Goal: Task Accomplishment & Management: Use online tool/utility

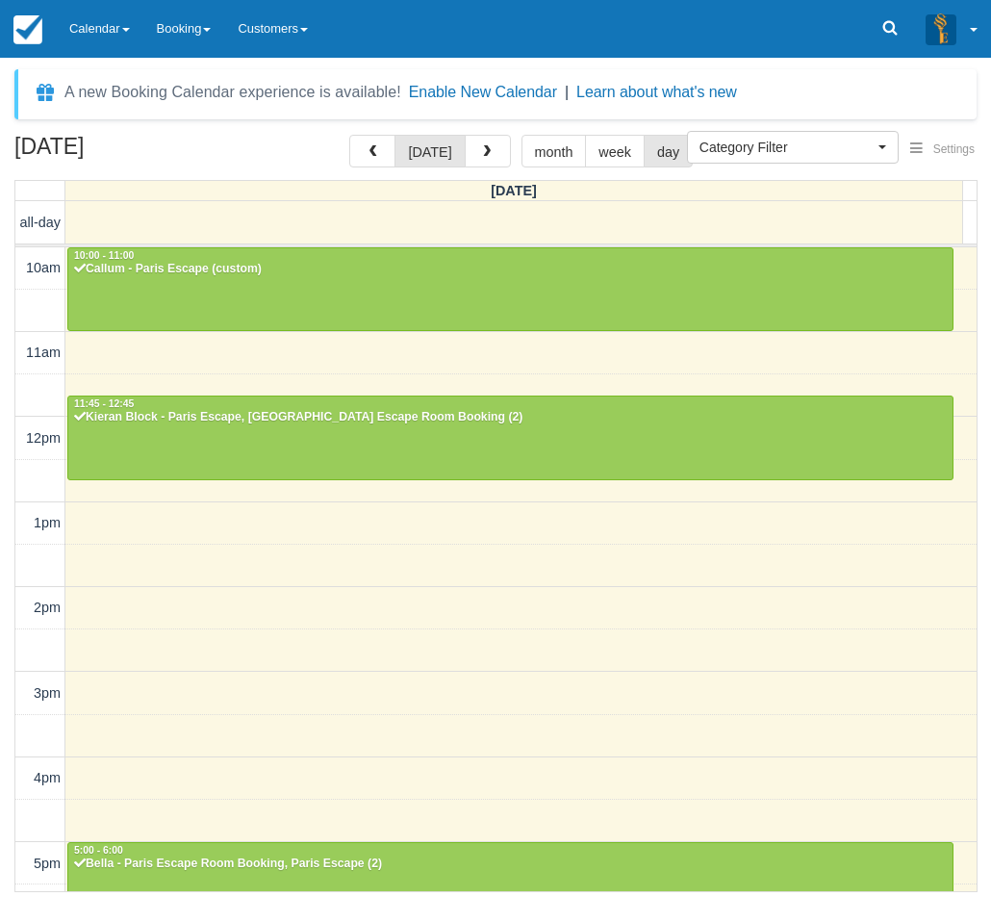
select select
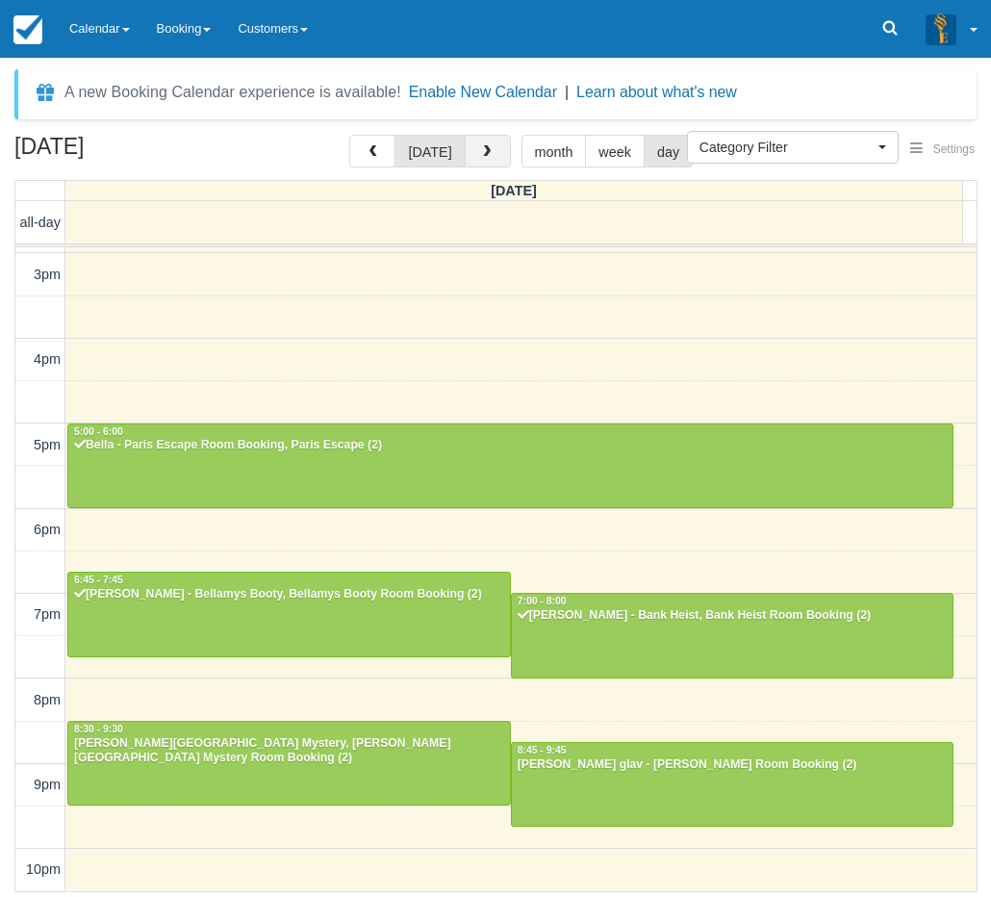
click at [494, 153] on button "button" at bounding box center [488, 151] width 46 height 33
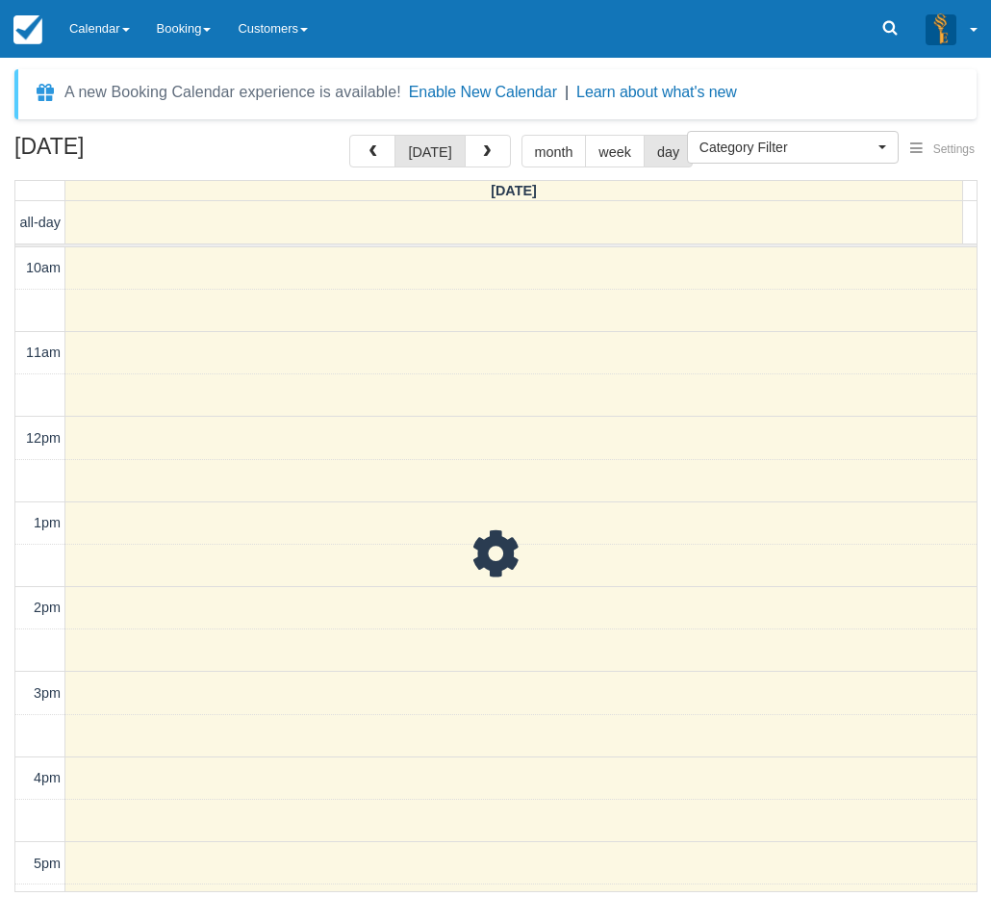
scroll to position [419, 0]
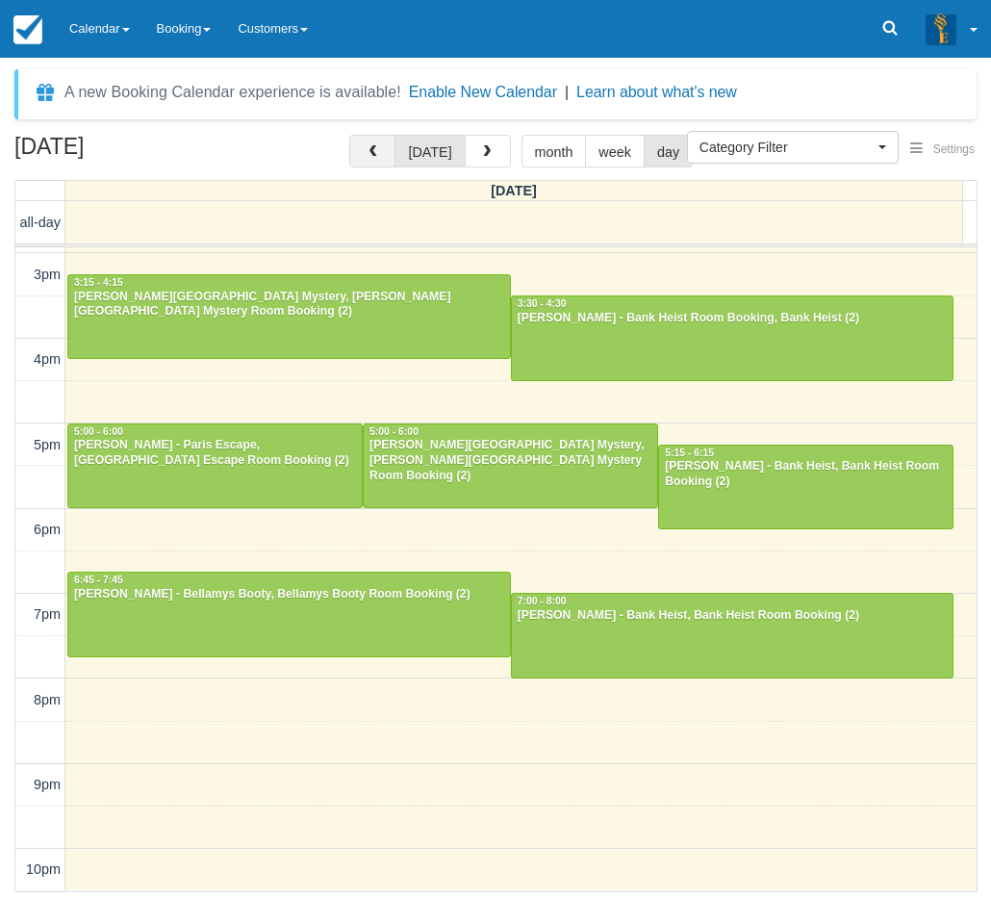
click at [379, 156] on span "button" at bounding box center [372, 151] width 13 height 13
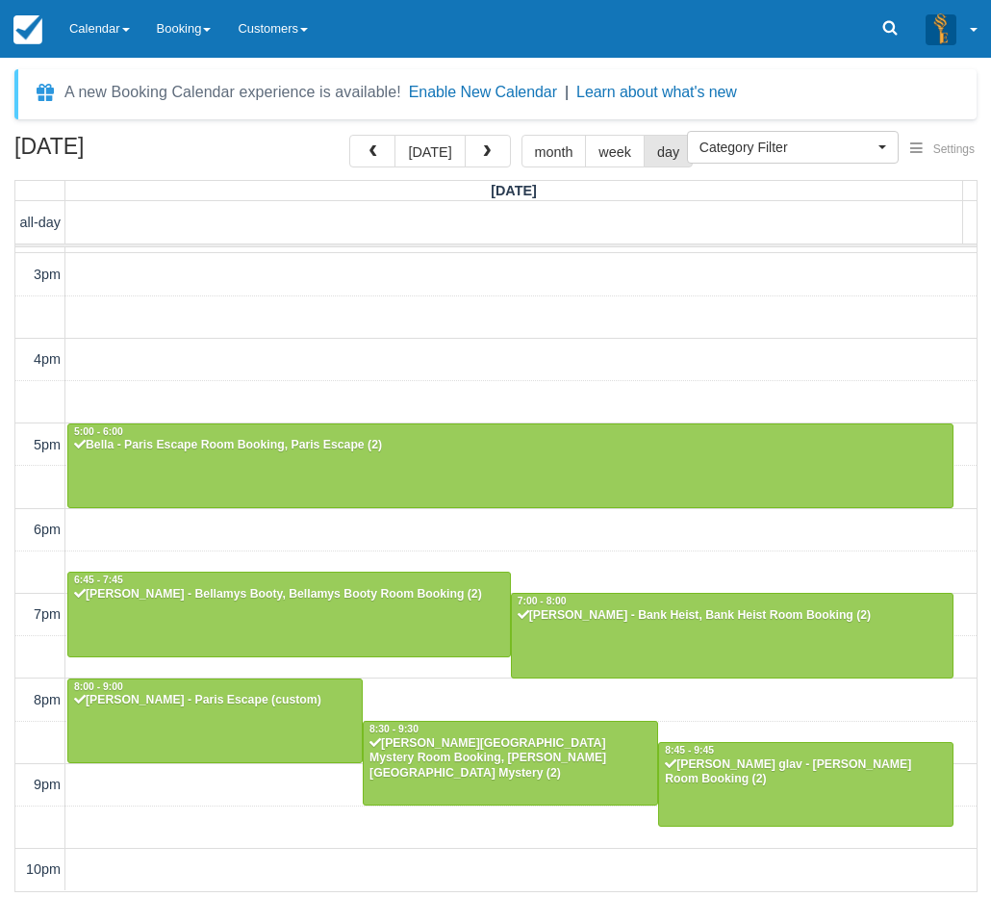
scroll to position [418, 0]
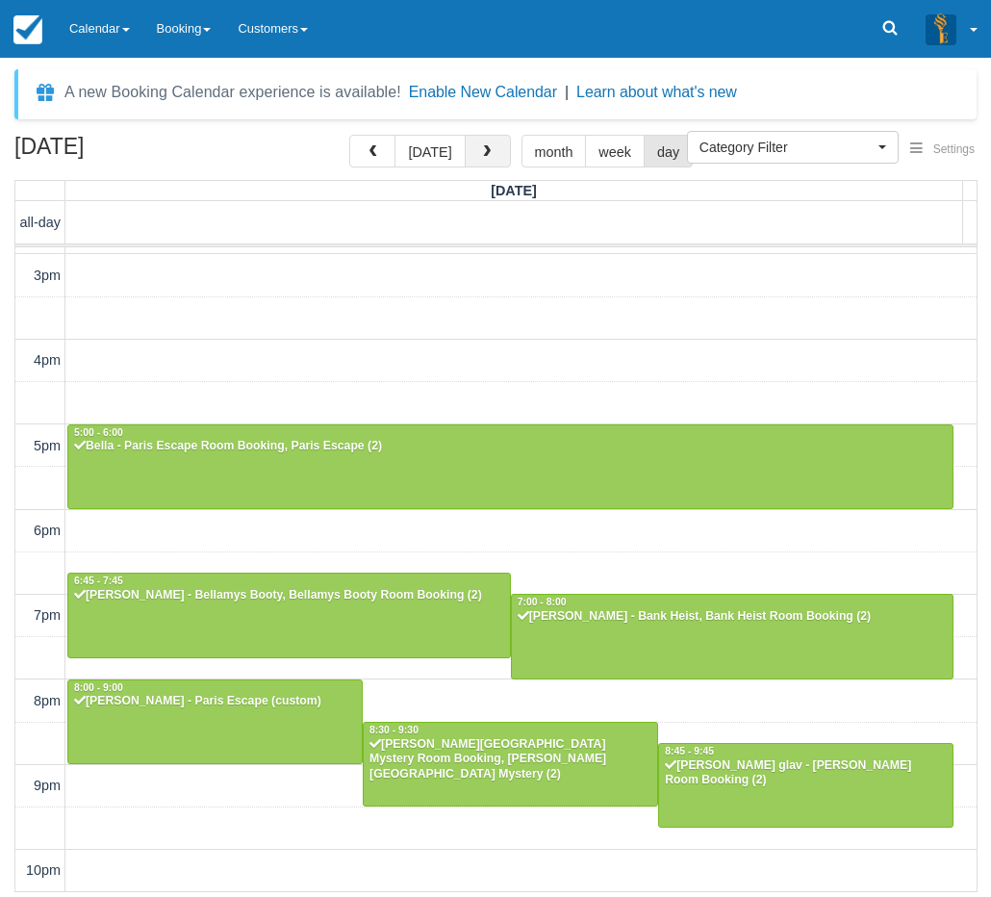
click at [468, 152] on button "button" at bounding box center [488, 151] width 46 height 33
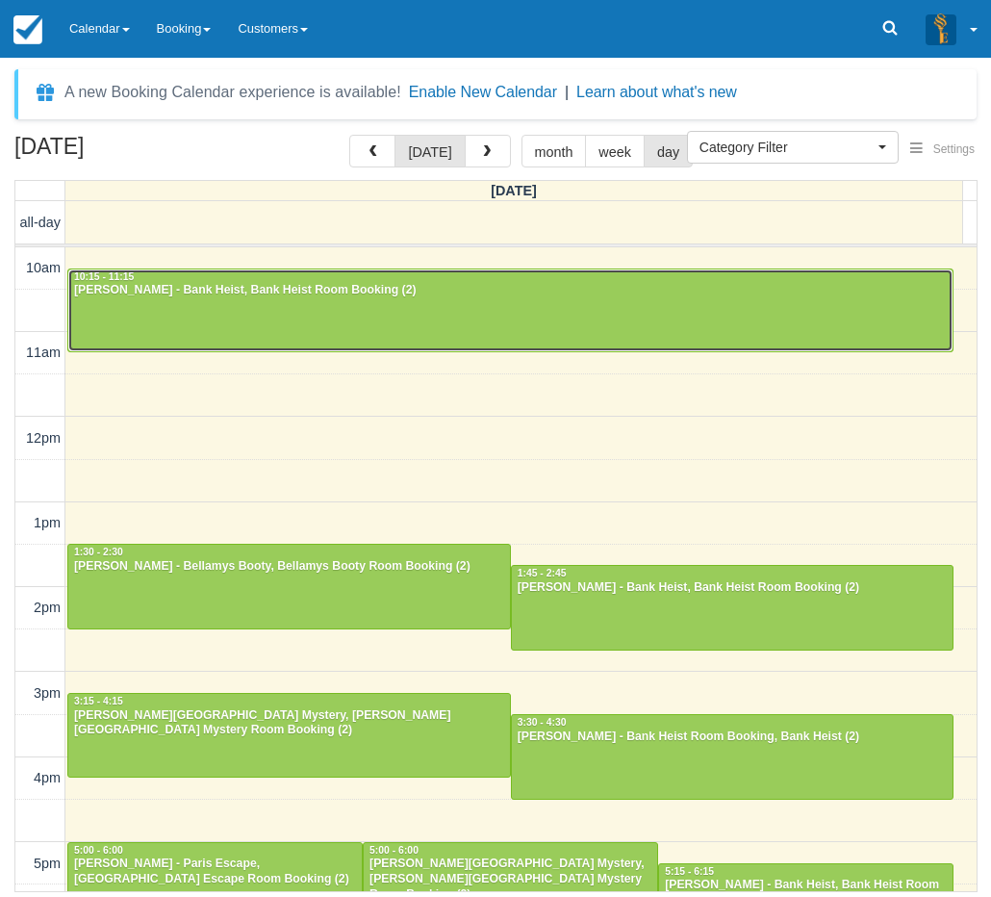
click at [466, 329] on div at bounding box center [510, 310] width 884 height 83
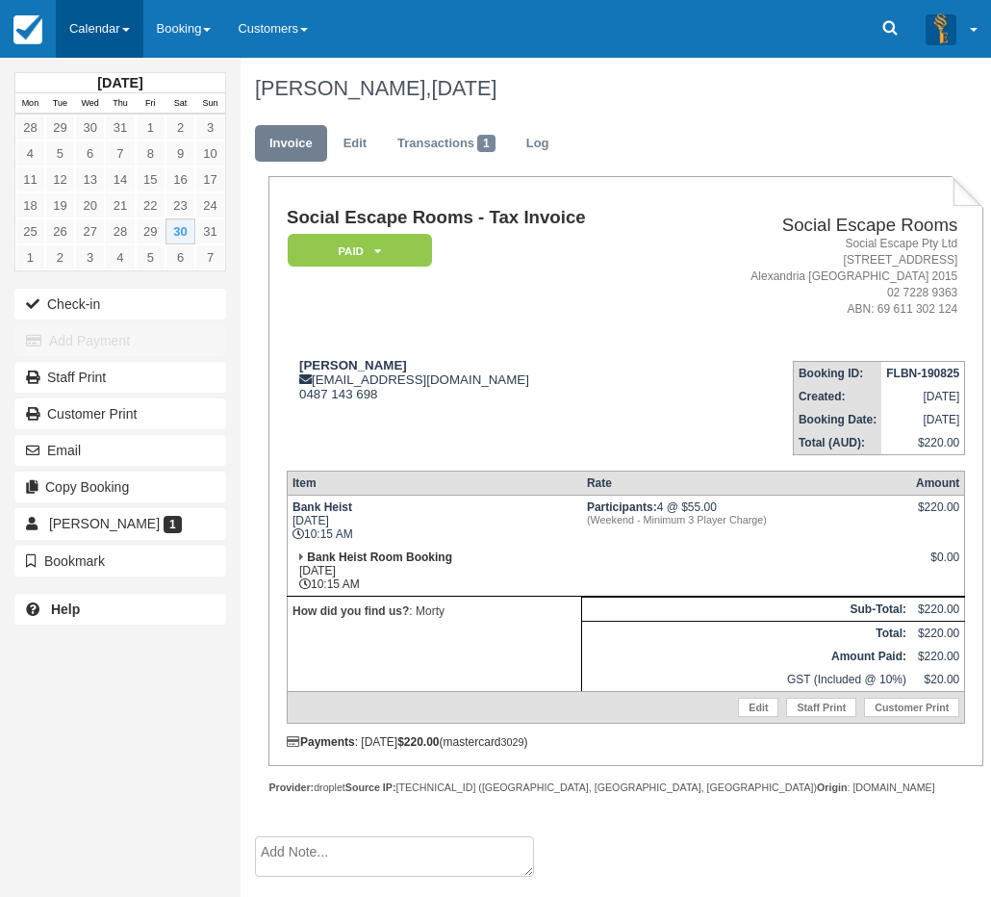
click at [109, 42] on link "Calendar" at bounding box center [100, 29] width 88 height 58
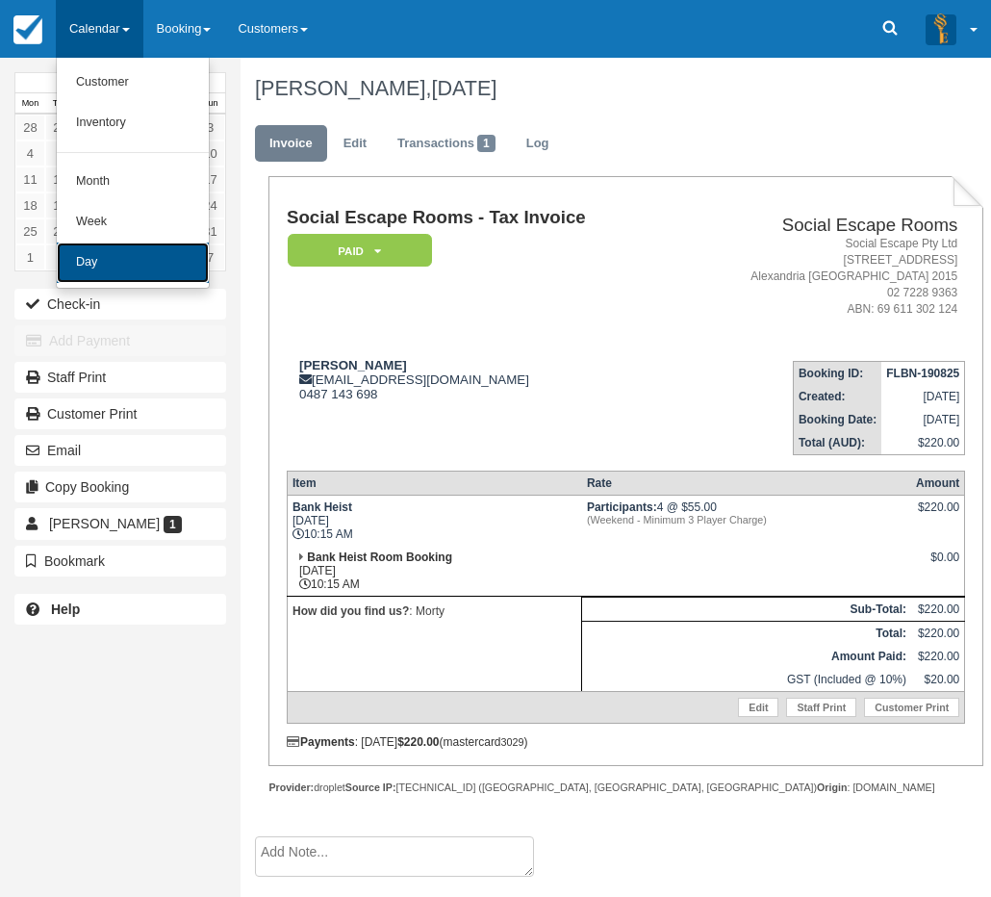
click at [78, 254] on link "Day" at bounding box center [133, 263] width 152 height 40
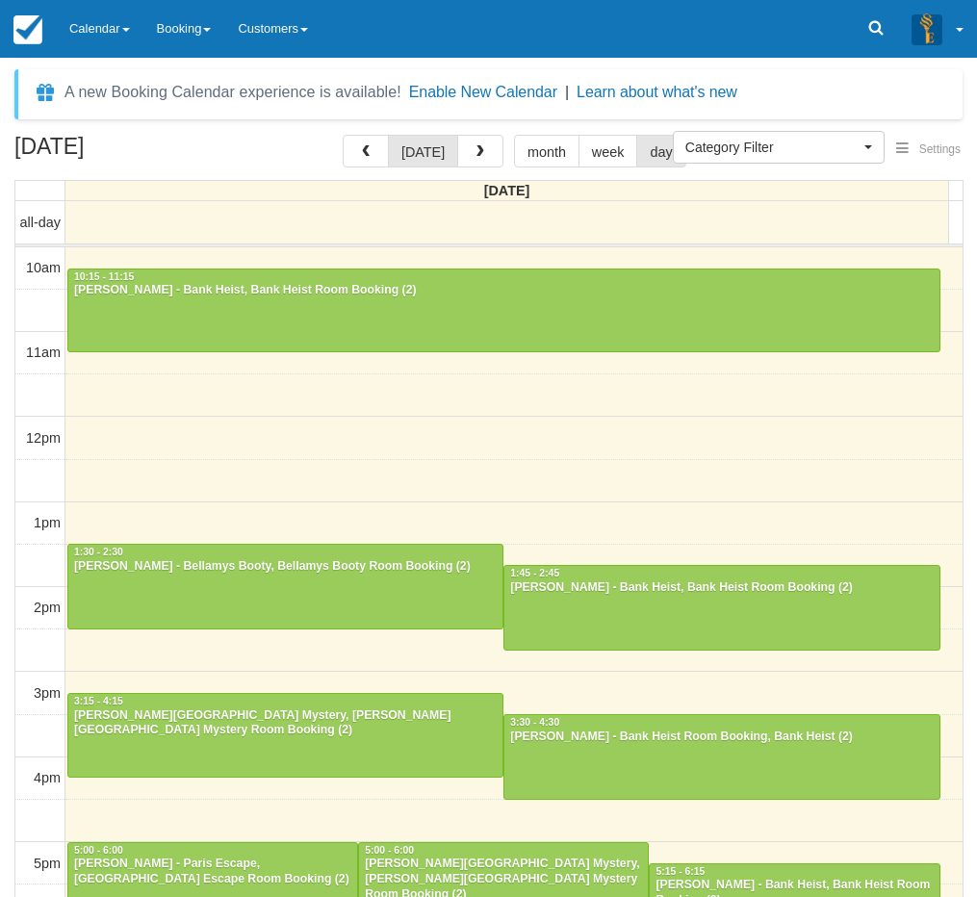
select select
